Goal: Register for event/course

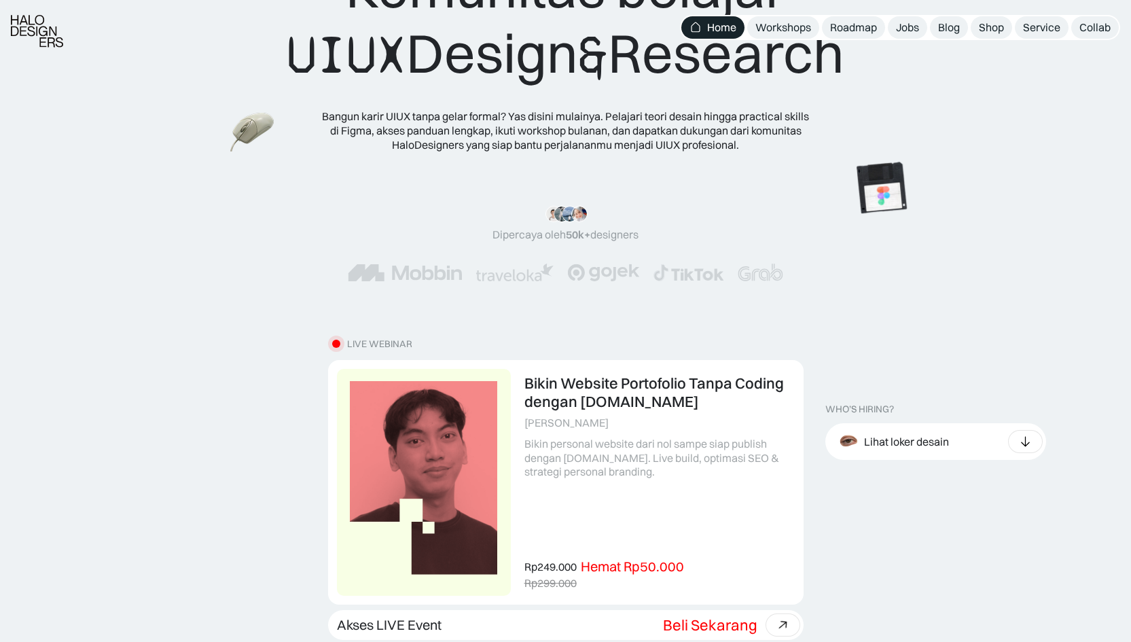
scroll to position [123, 0]
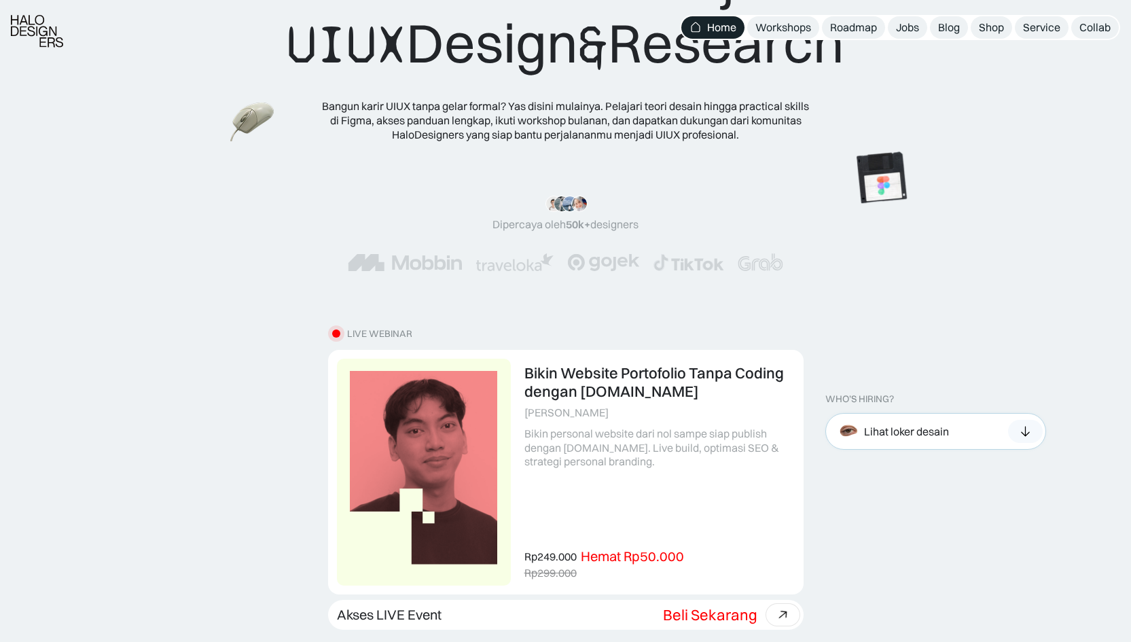
click at [909, 429] on div "Lihat loker desain" at bounding box center [906, 432] width 85 height 14
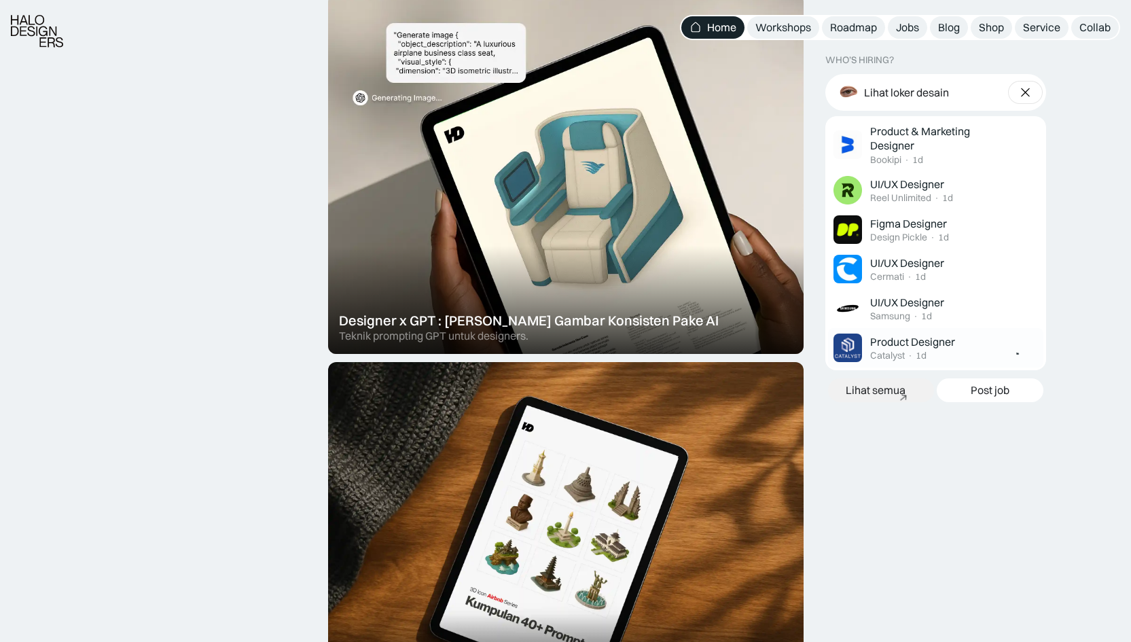
scroll to position [808, 0]
click at [785, 33] on div "Workshops" at bounding box center [783, 27] width 56 height 14
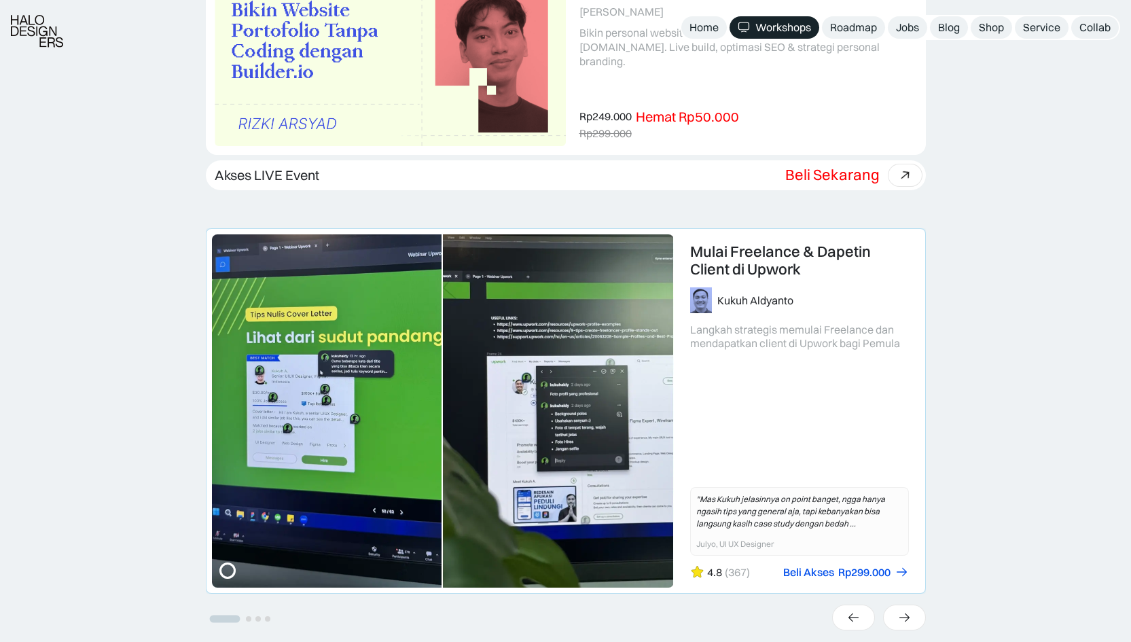
scroll to position [498, 0]
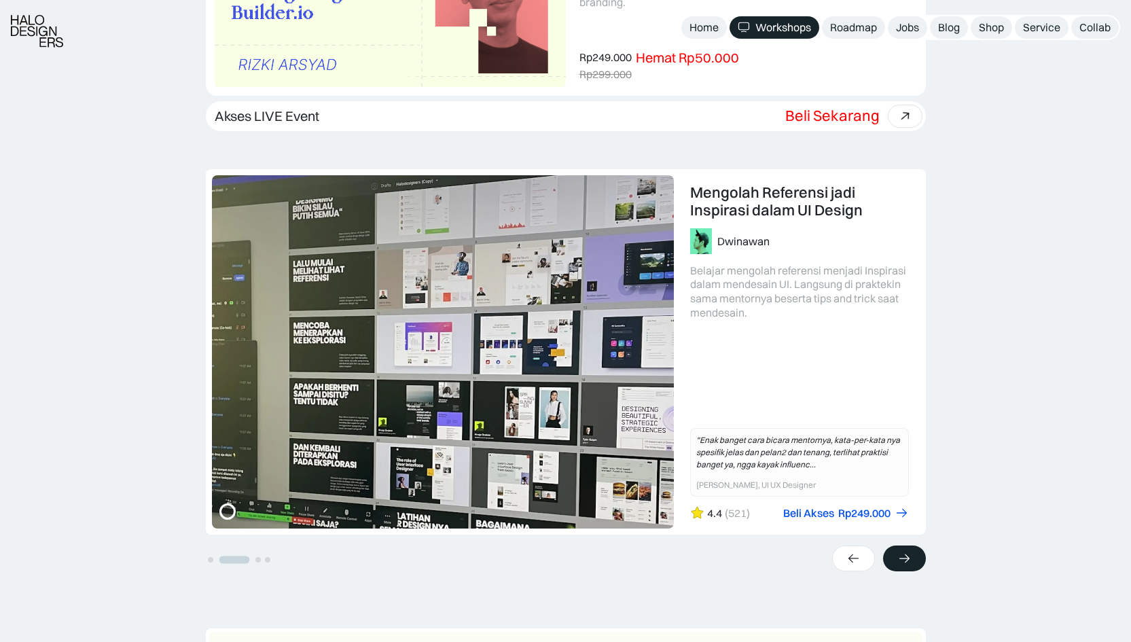
click at [895, 557] on div at bounding box center [904, 558] width 43 height 26
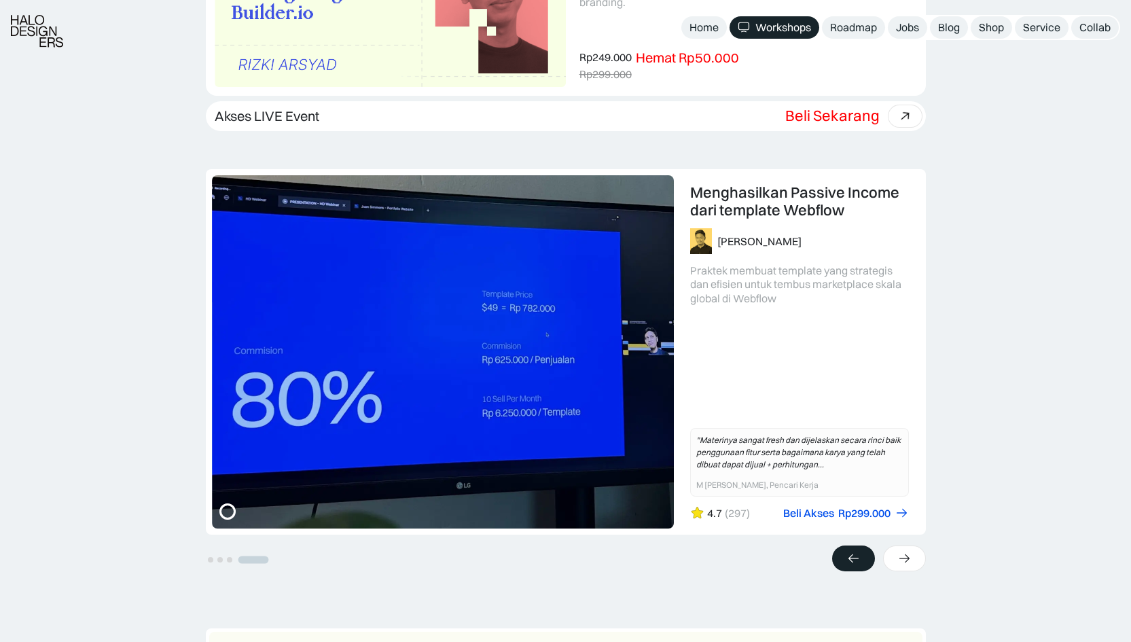
click at [847, 563] on icon at bounding box center [853, 559] width 14 height 14
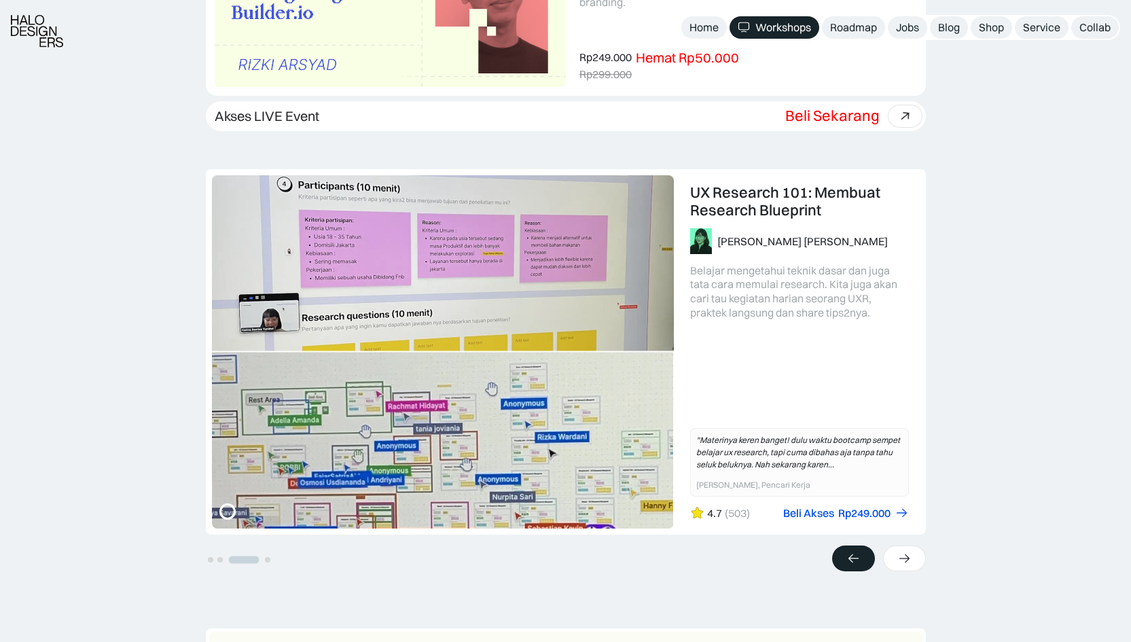
click at [847, 563] on icon at bounding box center [853, 559] width 14 height 14
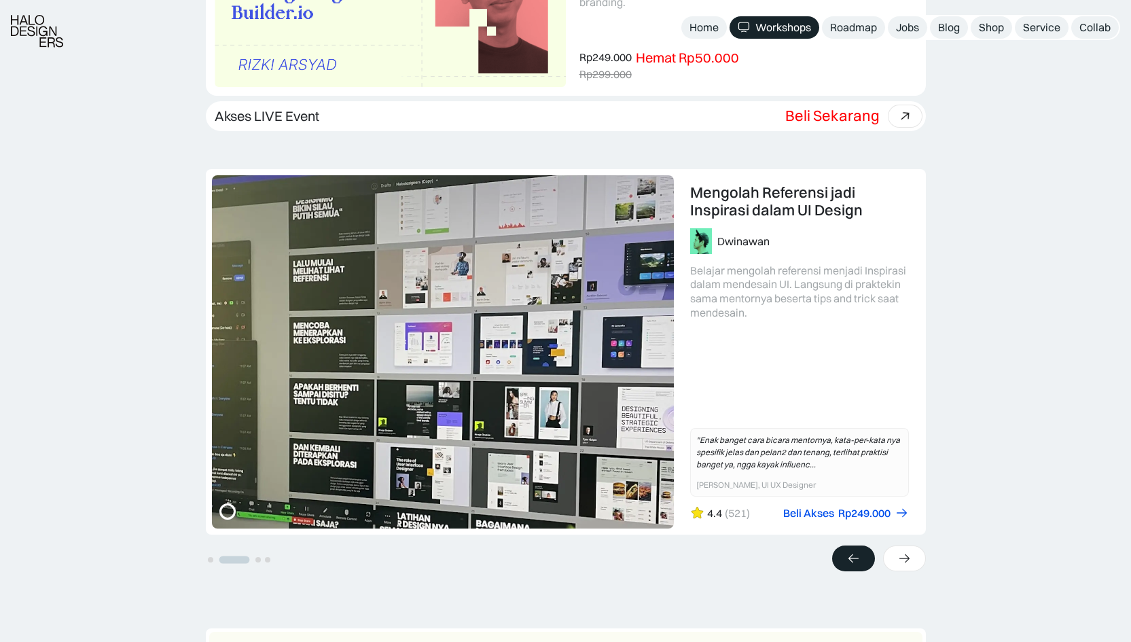
click at [847, 563] on icon at bounding box center [853, 559] width 14 height 14
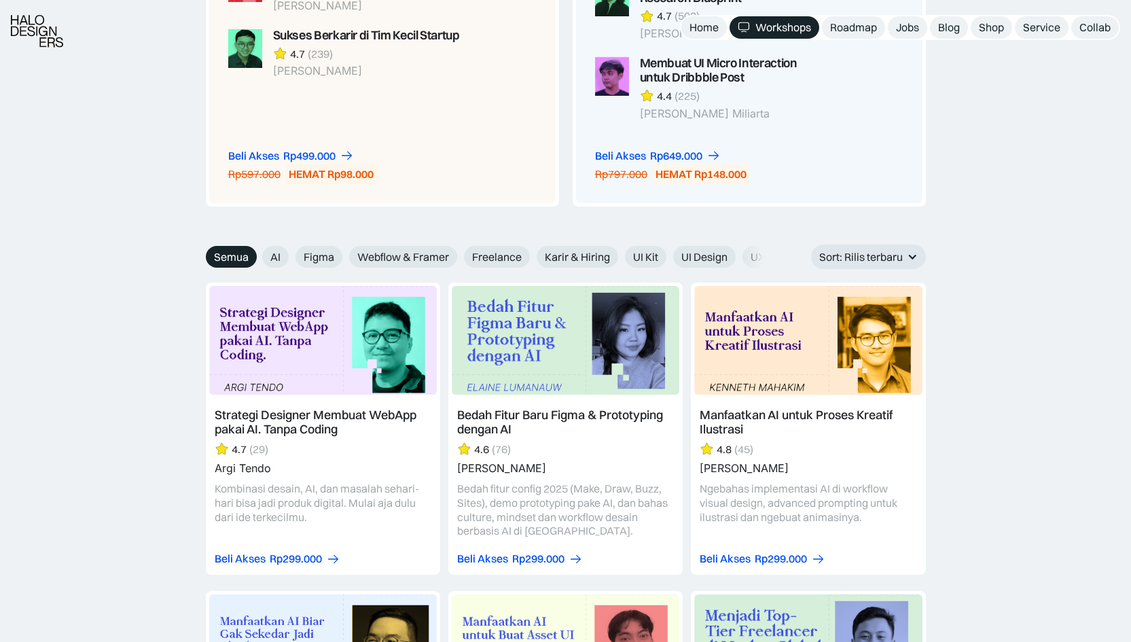
scroll to position [1658, 0]
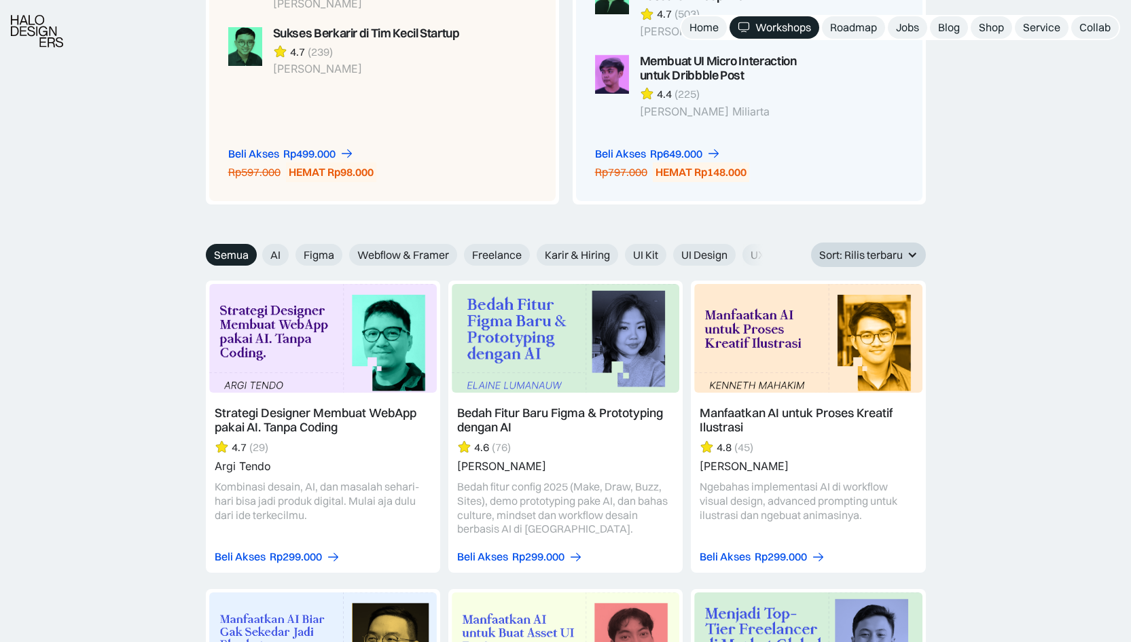
click at [854, 250] on div "Sort: Rilis terbaru" at bounding box center [861, 255] width 84 height 14
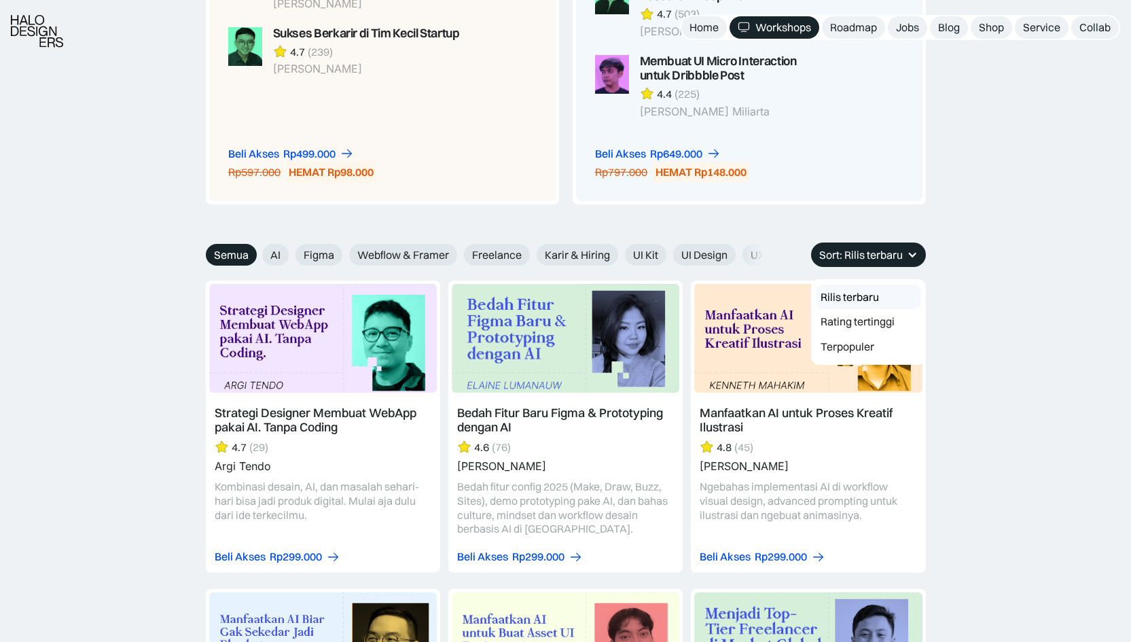
click at [874, 250] on div "Sort: Rilis terbaru" at bounding box center [861, 255] width 84 height 14
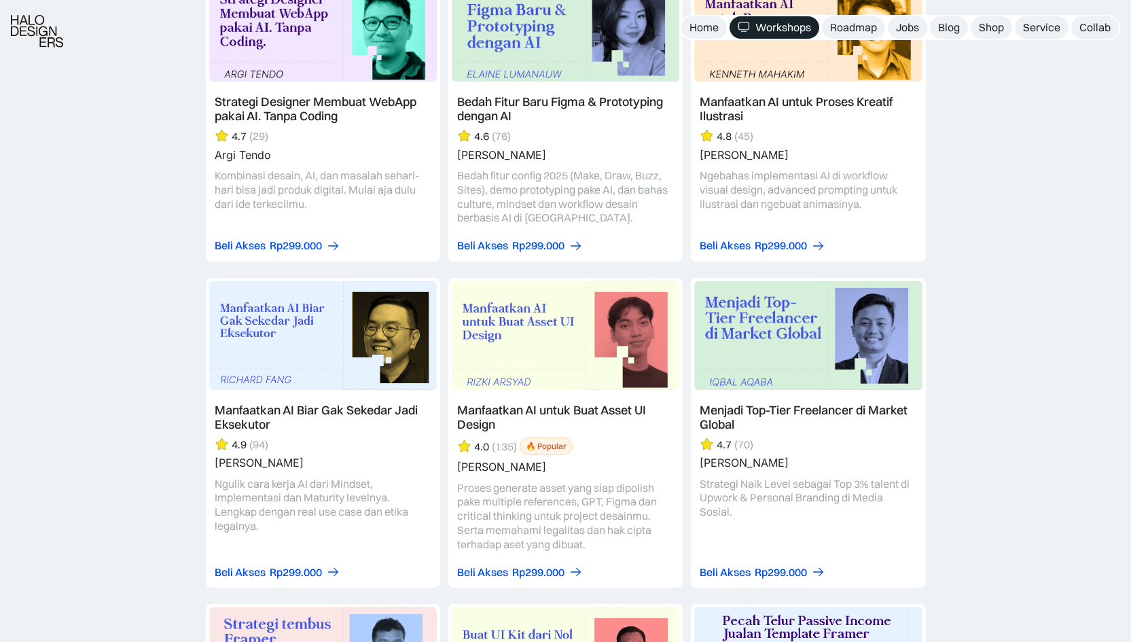
scroll to position [1970, 0]
click at [603, 354] on link at bounding box center [565, 432] width 234 height 310
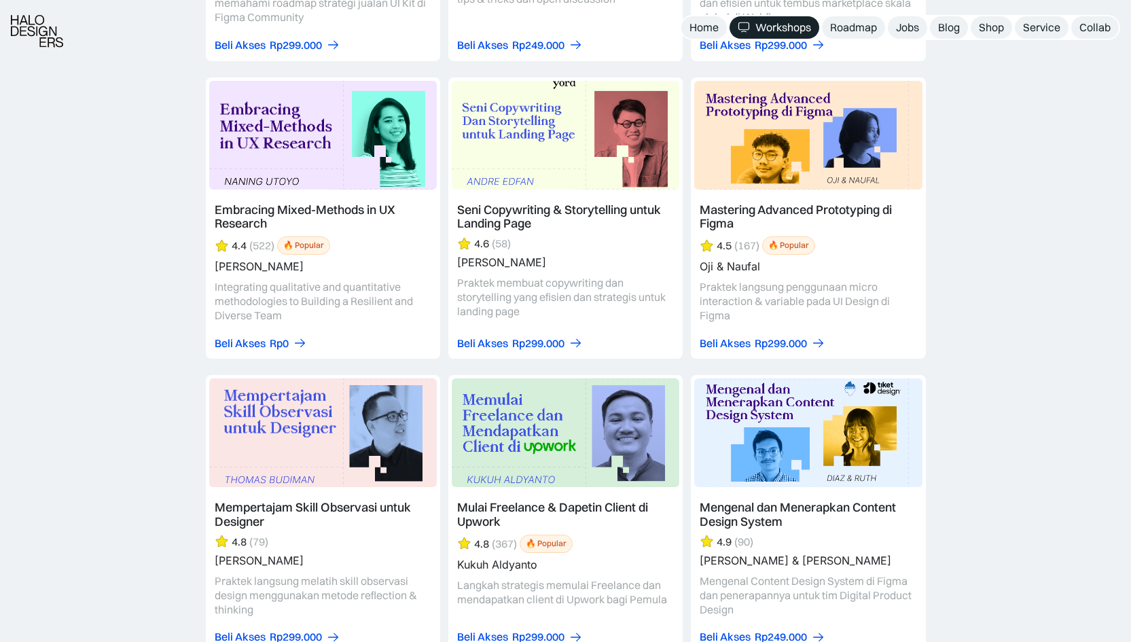
scroll to position [3388, 0]
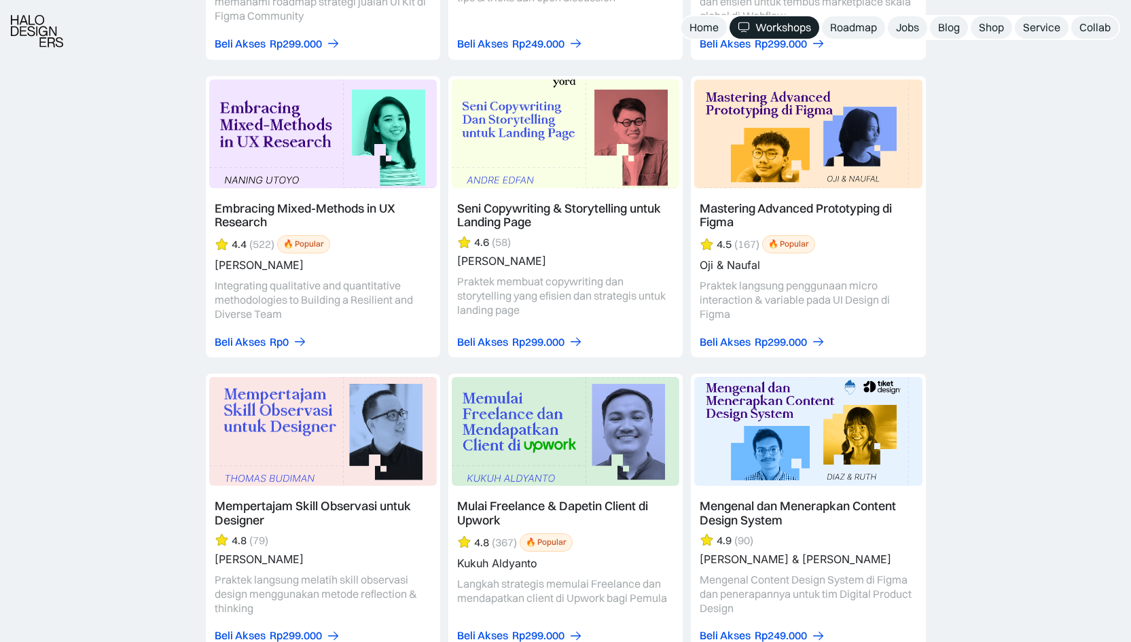
click at [371, 113] on link at bounding box center [323, 217] width 234 height 282
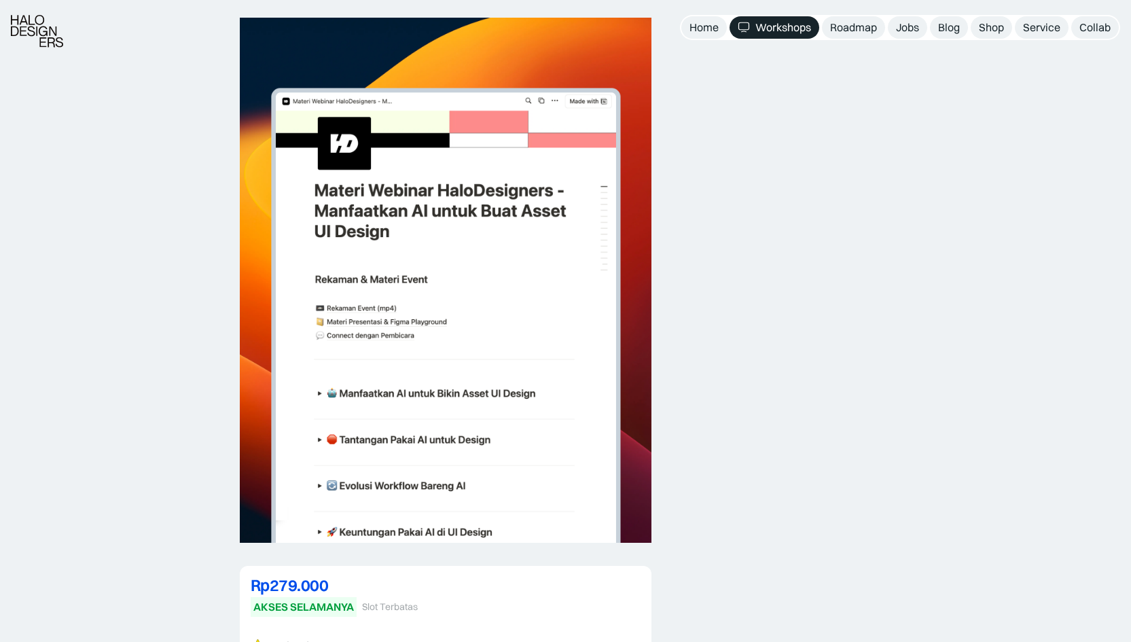
scroll to position [3266, 0]
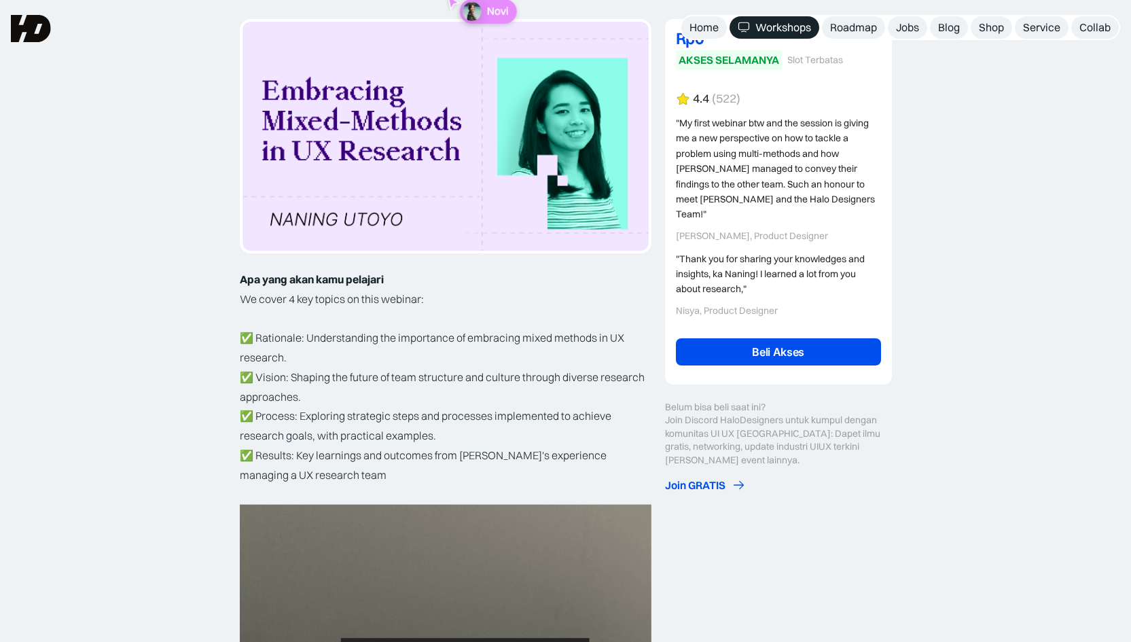
scroll to position [205, 0]
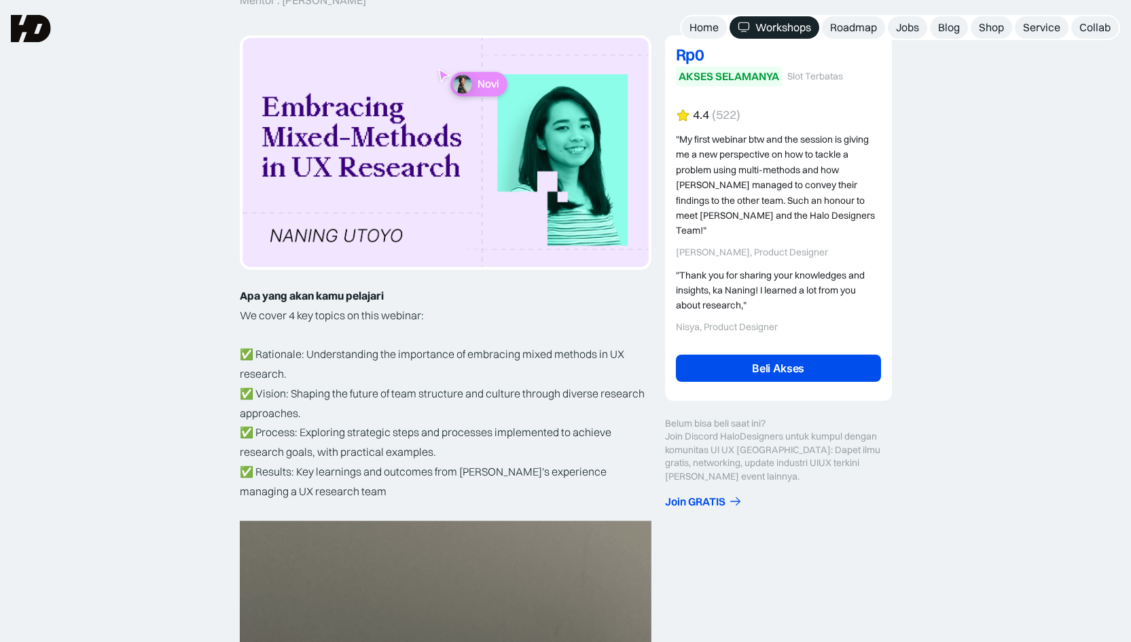
click at [751, 355] on link "Beli Akses" at bounding box center [778, 368] width 205 height 27
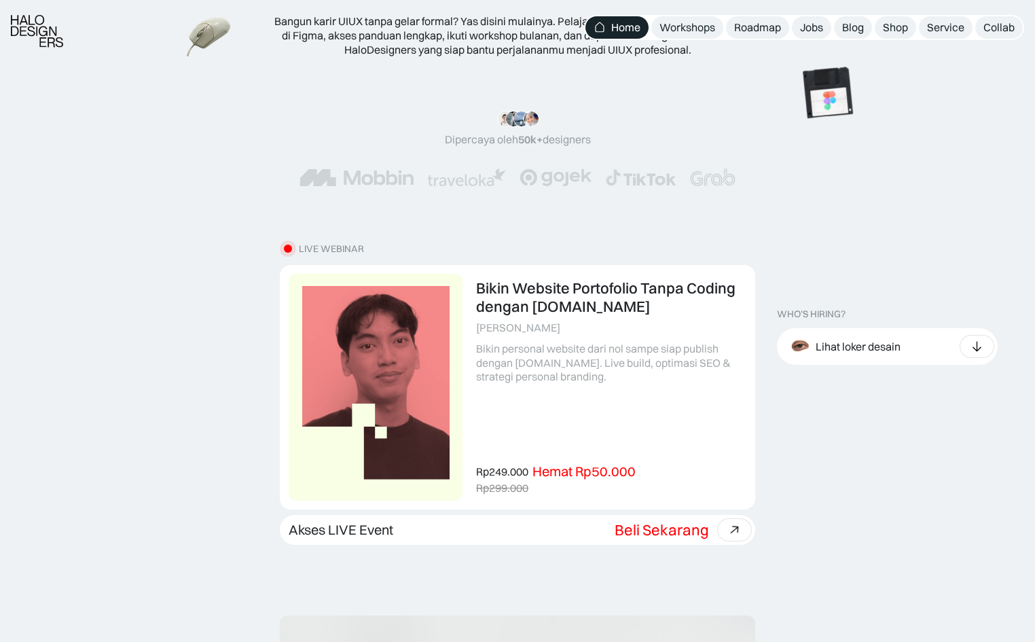
scroll to position [363, 0]
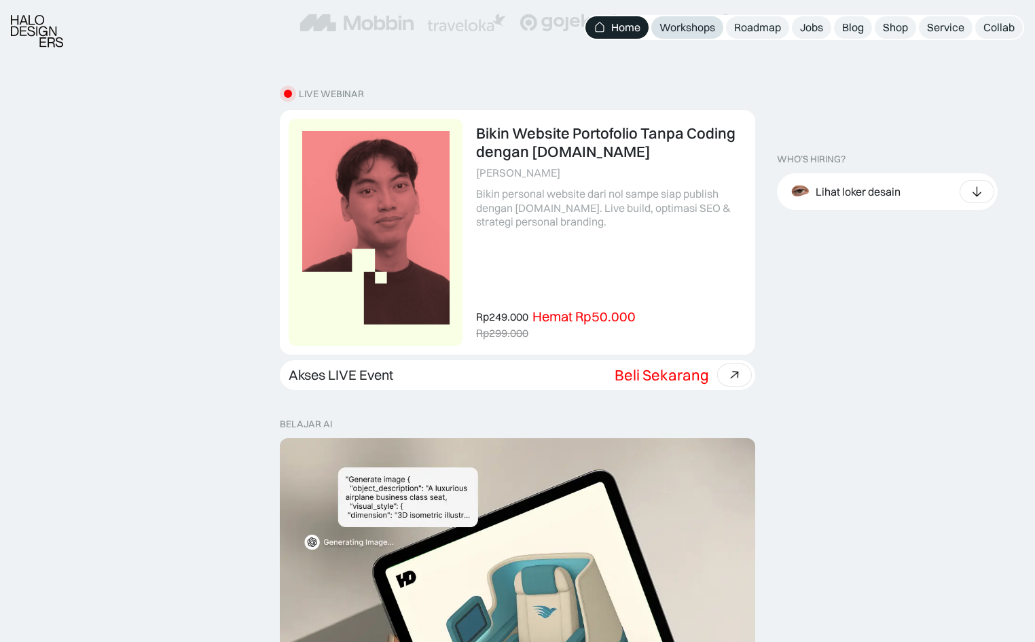
click at [694, 28] on div "Workshops" at bounding box center [688, 27] width 56 height 14
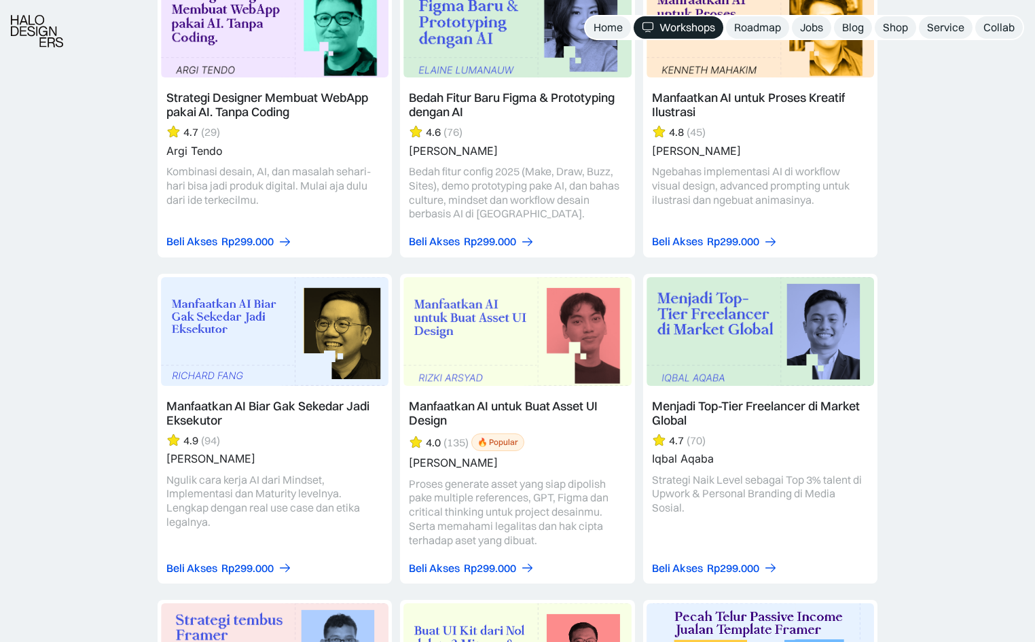
scroll to position [1989, 0]
